Goal: Information Seeking & Learning: Find specific fact

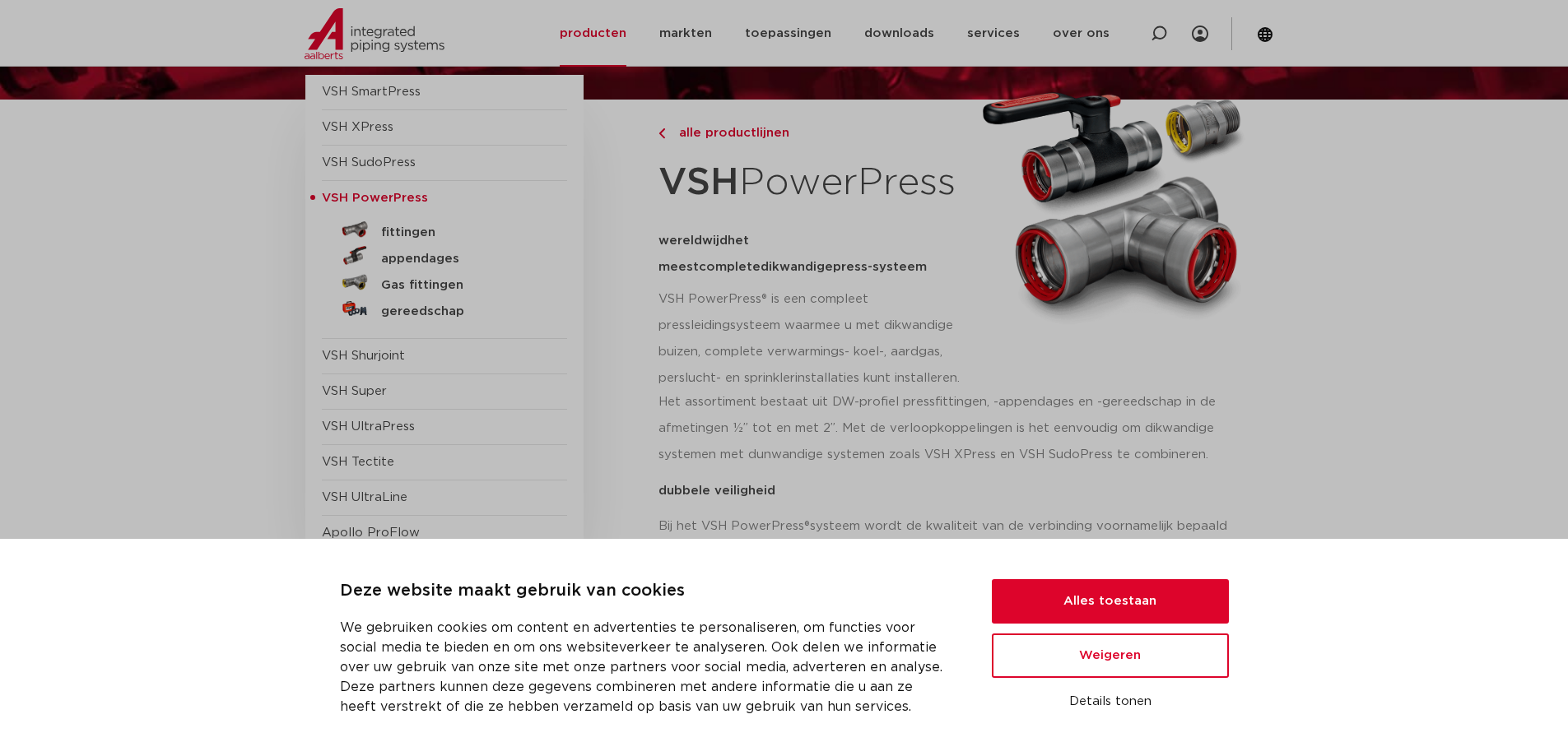
scroll to position [164, 0]
click at [1122, 596] on button "Alles toestaan" at bounding box center [1111, 602] width 237 height 45
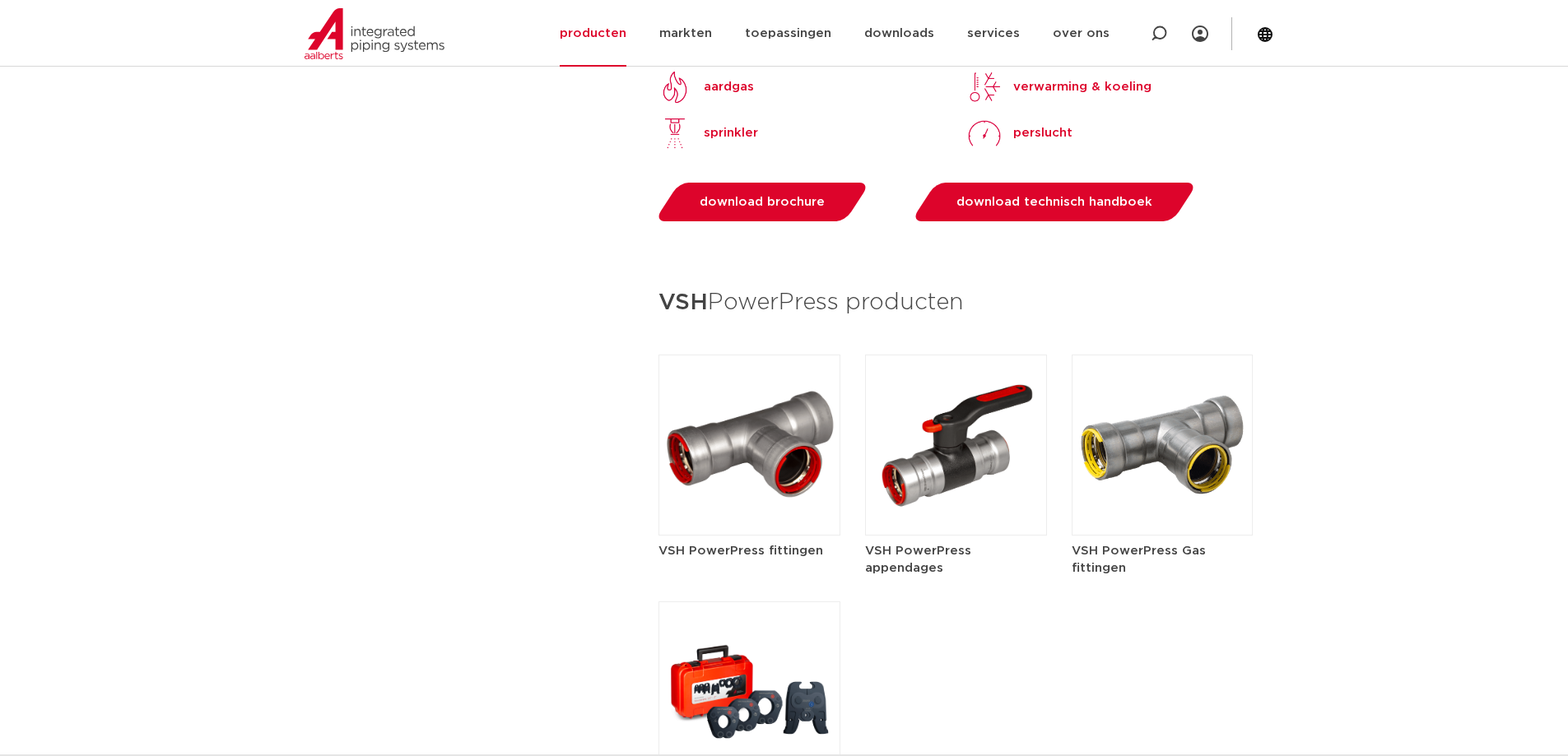
scroll to position [1892, 0]
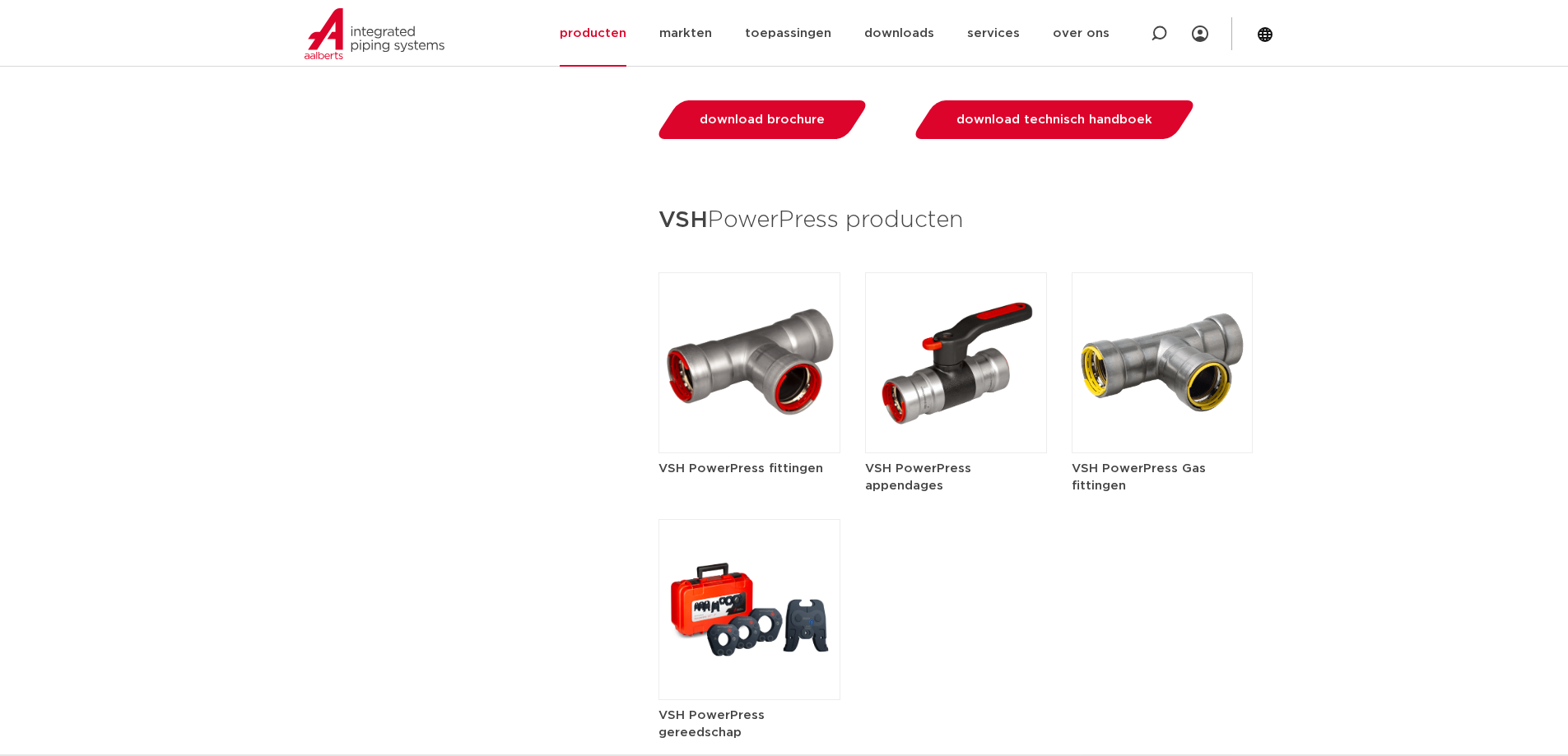
click at [784, 354] on img at bounding box center [749, 363] width 182 height 181
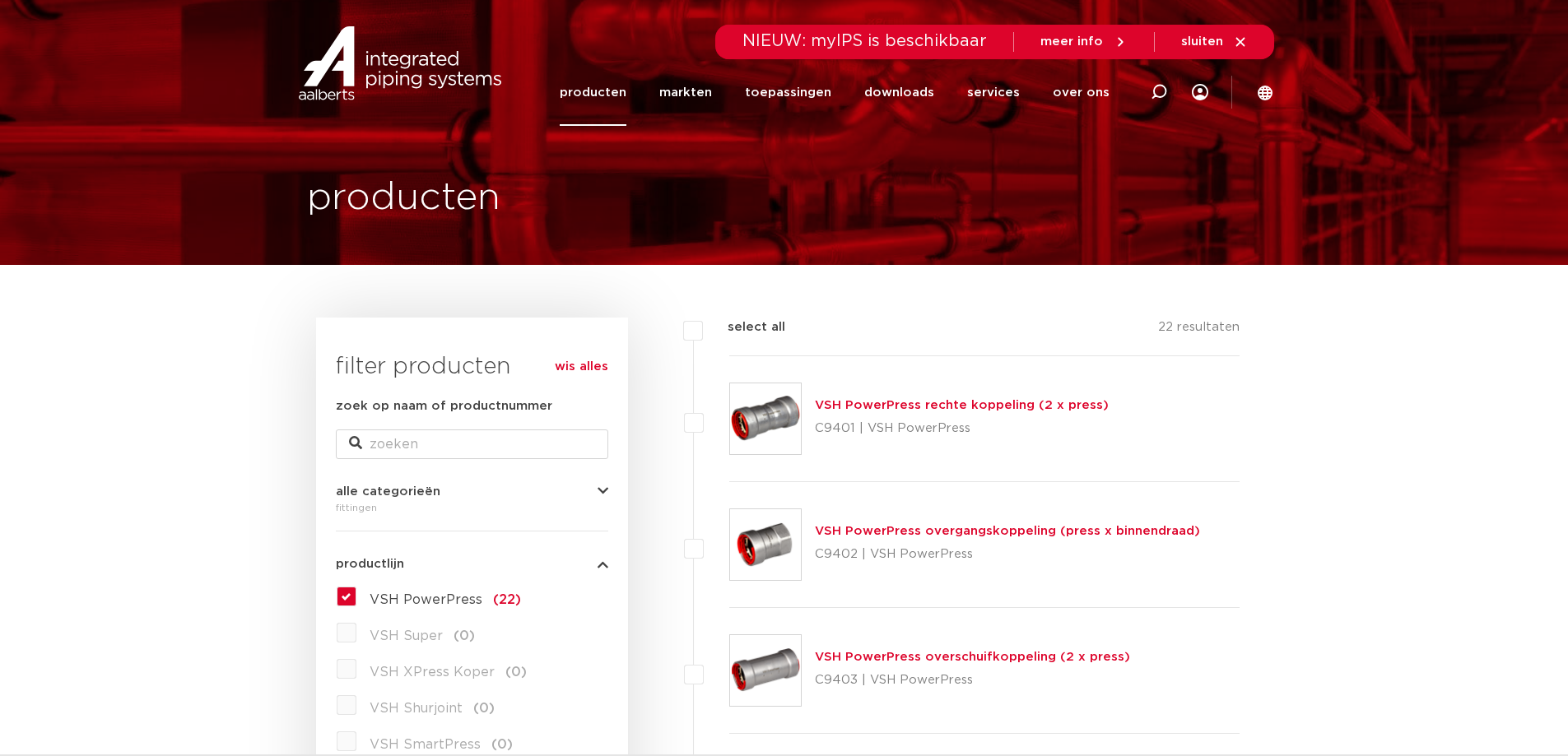
click at [933, 402] on link "VSH PowerPress rechte koppeling (2 x press)" at bounding box center [962, 405] width 294 height 12
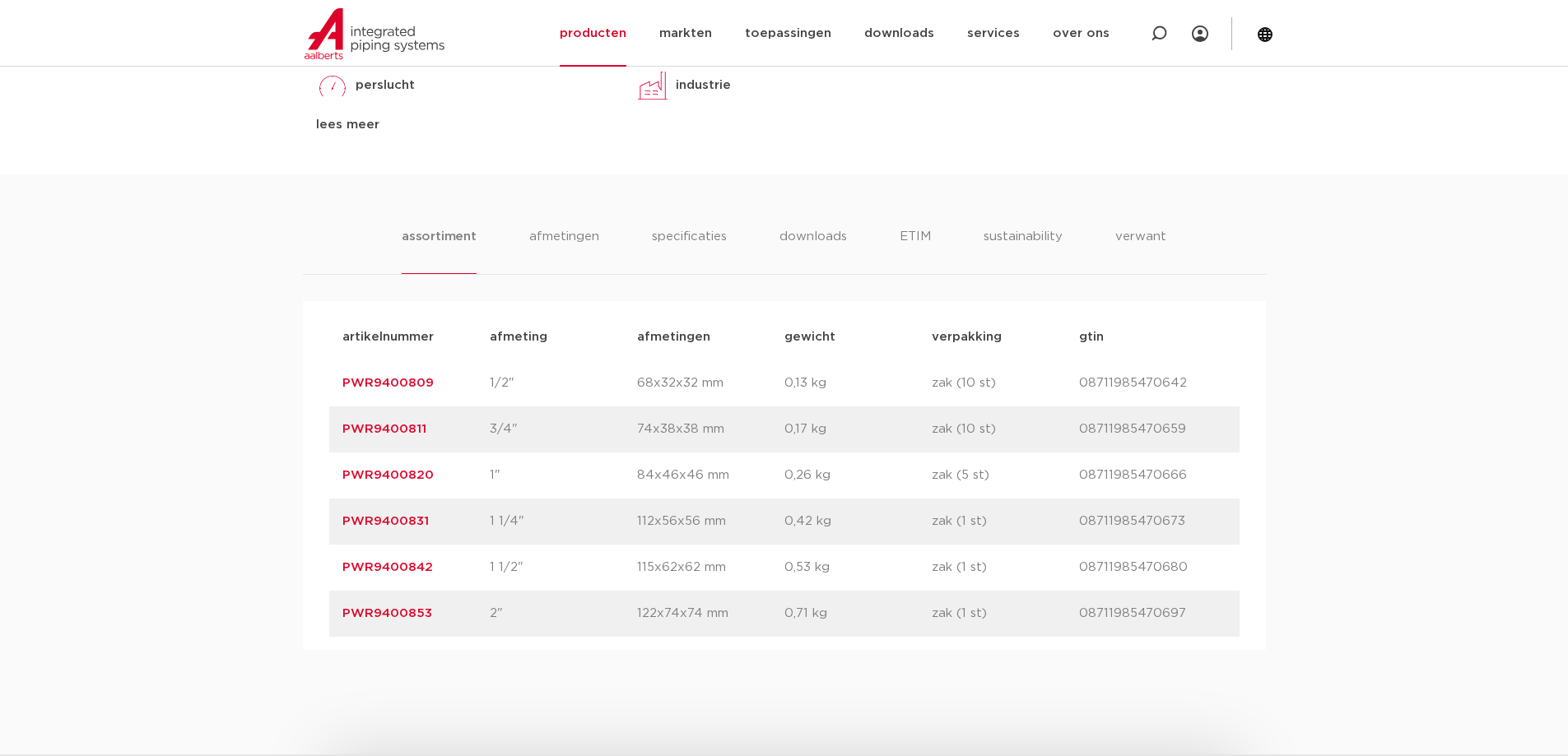
scroll to position [822, 0]
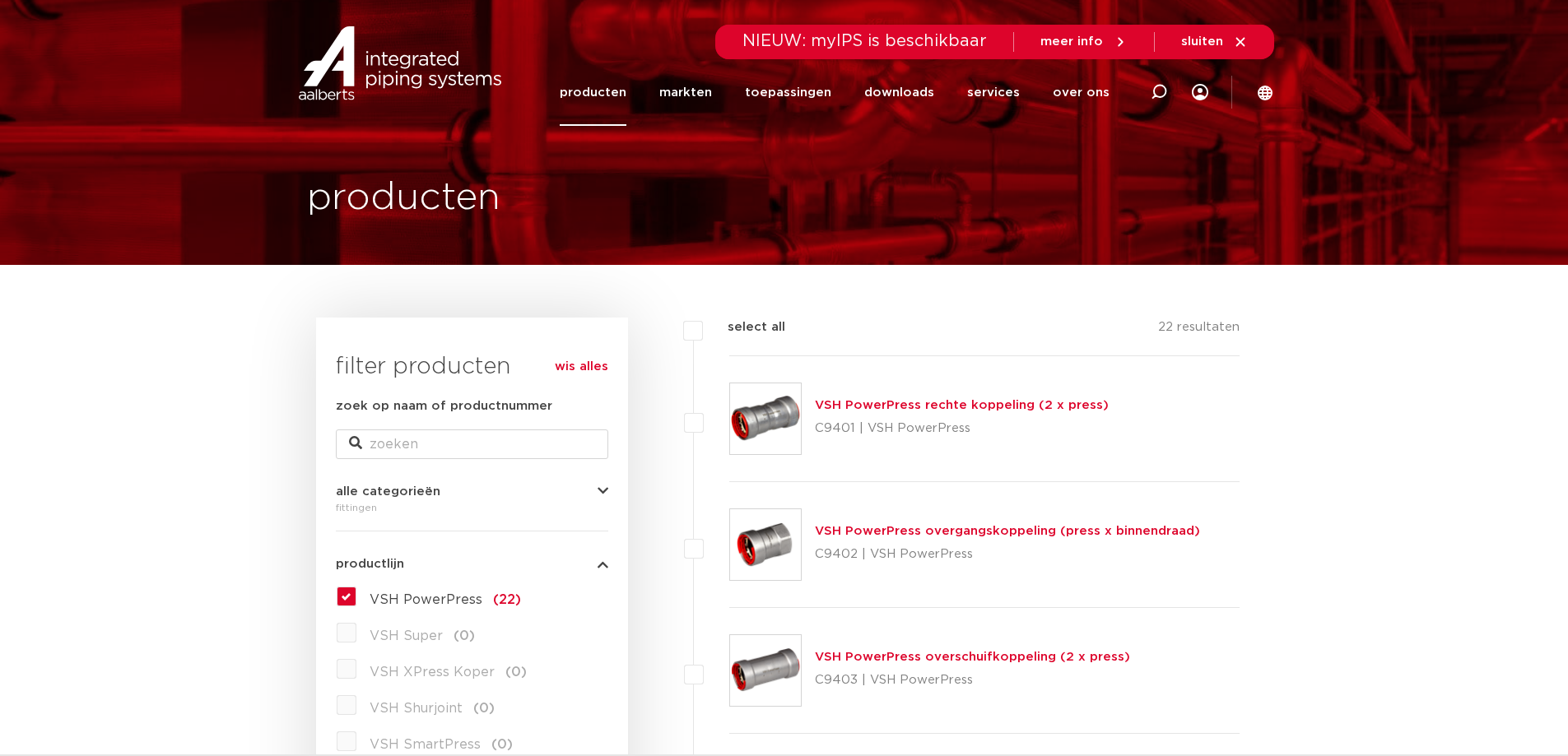
click at [872, 659] on link "VSH PowerPress overschuifkoppeling (2 x press)" at bounding box center [972, 656] width 315 height 12
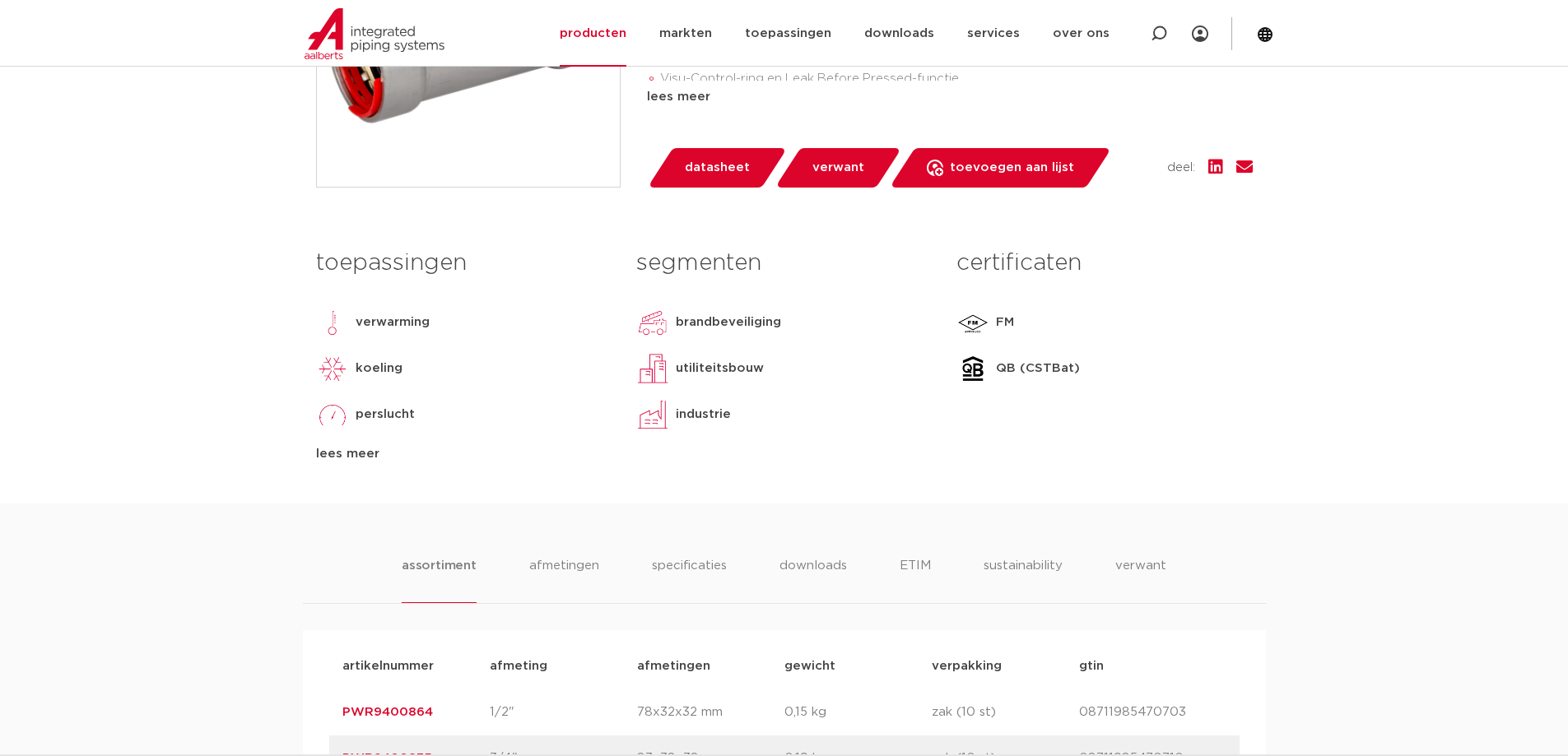
scroll to position [905, 0]
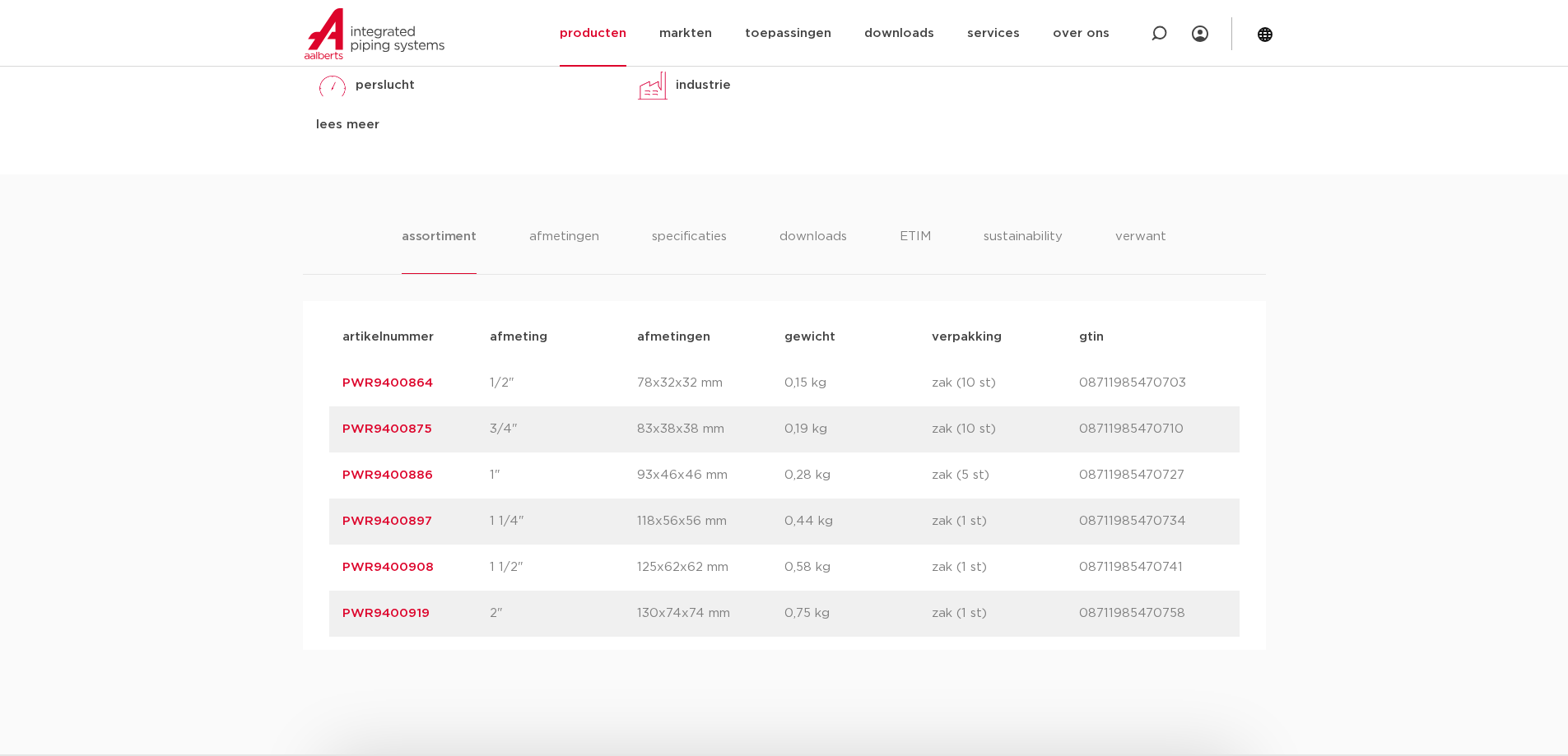
drag, startPoint x: 433, startPoint y: 471, endPoint x: 338, endPoint y: 467, distance: 95.1
click at [338, 467] on div "artikelnummer PWR9400886 afmeting 1" [GEOGRAPHIC_DATA] 93x46x46 mm gewicht 0,28…" at bounding box center [784, 475] width 911 height 46
copy link "PWR9400886"
drag, startPoint x: 432, startPoint y: 520, endPoint x: 340, endPoint y: 521, distance: 92.0
click at [340, 521] on div "artikelnummer PWR9400897 afmeting 1 1/4" [GEOGRAPHIC_DATA] 118x56x56 mm gewicht…" at bounding box center [784, 521] width 911 height 46
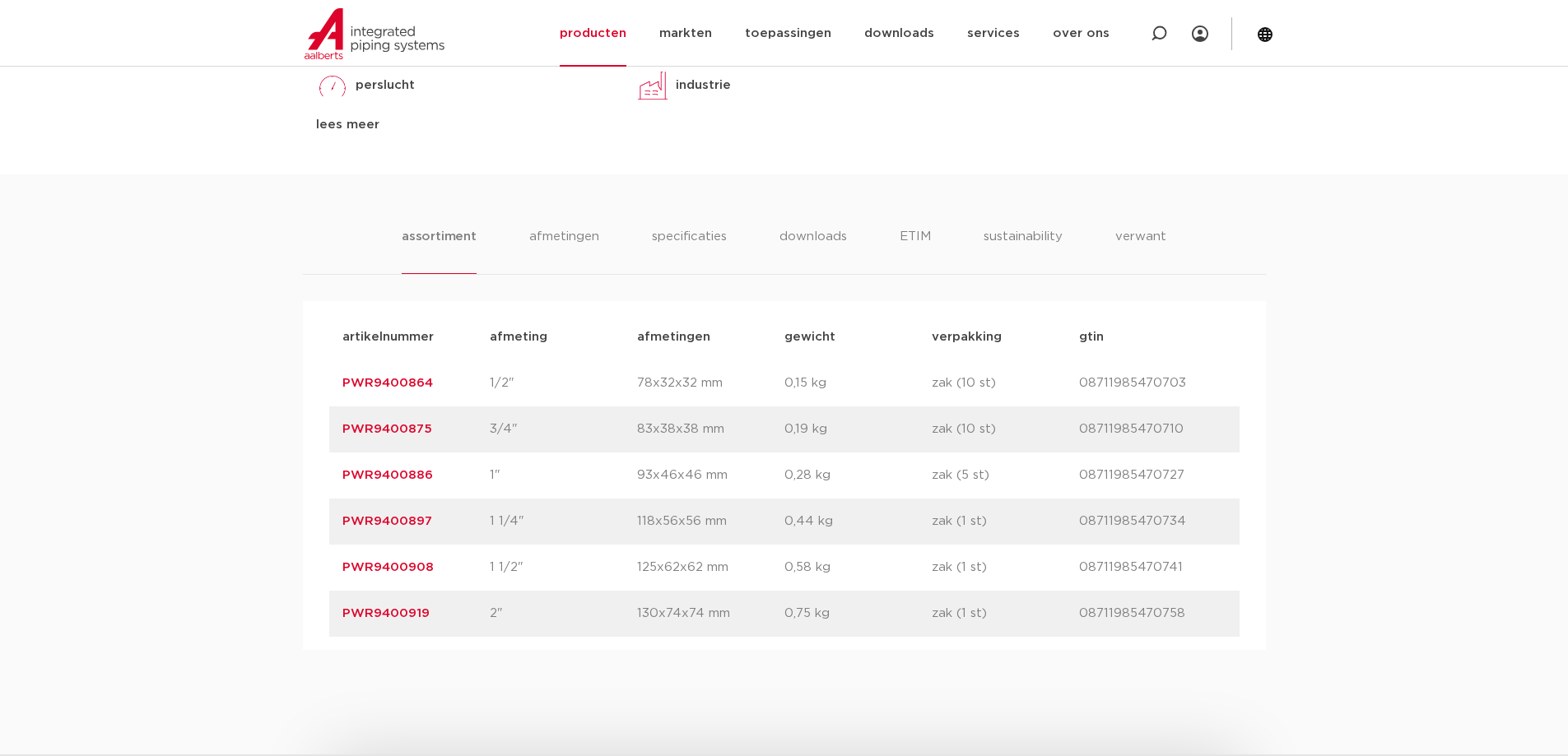
copy link "PWR9400897"
